Goal: Find specific page/section: Find specific page/section

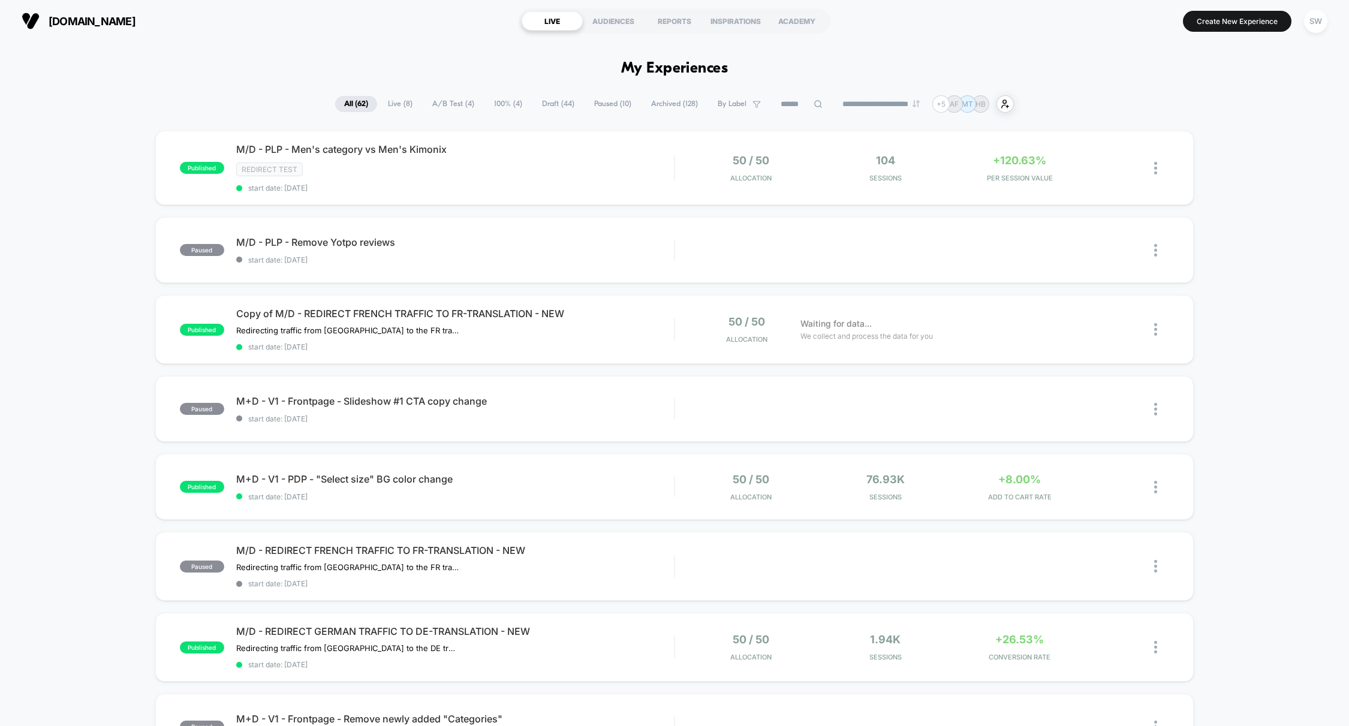
click at [446, 104] on span "A/B Test ( 4 )" at bounding box center [453, 104] width 60 height 16
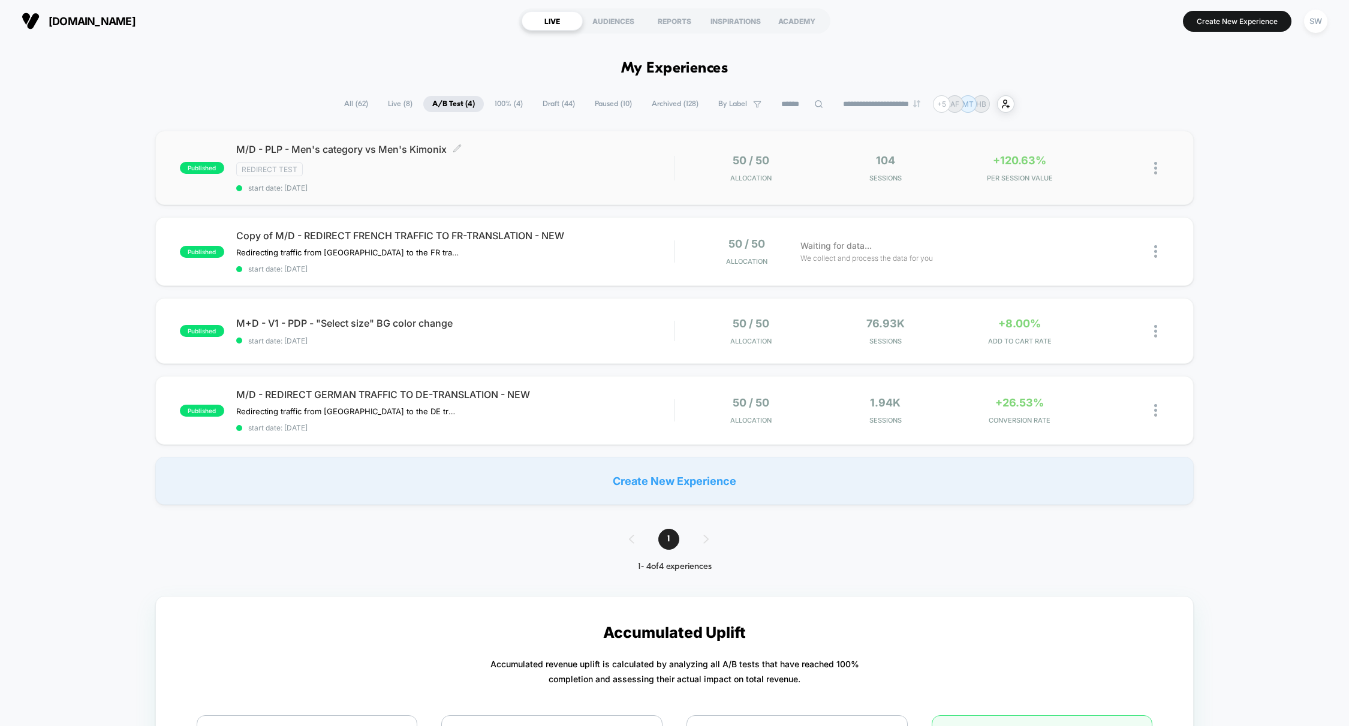
click at [626, 178] on div "M/D - PLP - Men's category vs Men's Kimonix Click to edit experience details Cl…" at bounding box center [455, 167] width 438 height 49
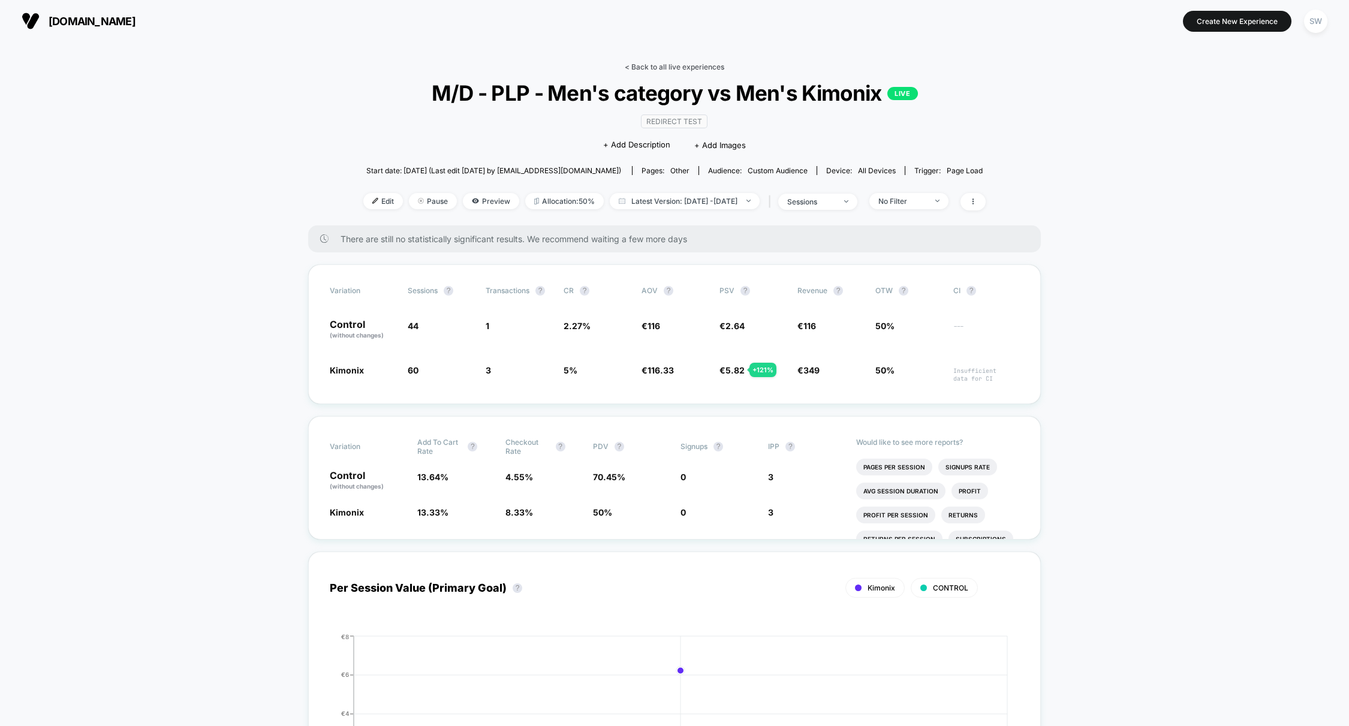
click at [661, 64] on link "< Back to all live experiences" at bounding box center [675, 66] width 100 height 9
